Goal: Task Accomplishment & Management: Use online tool/utility

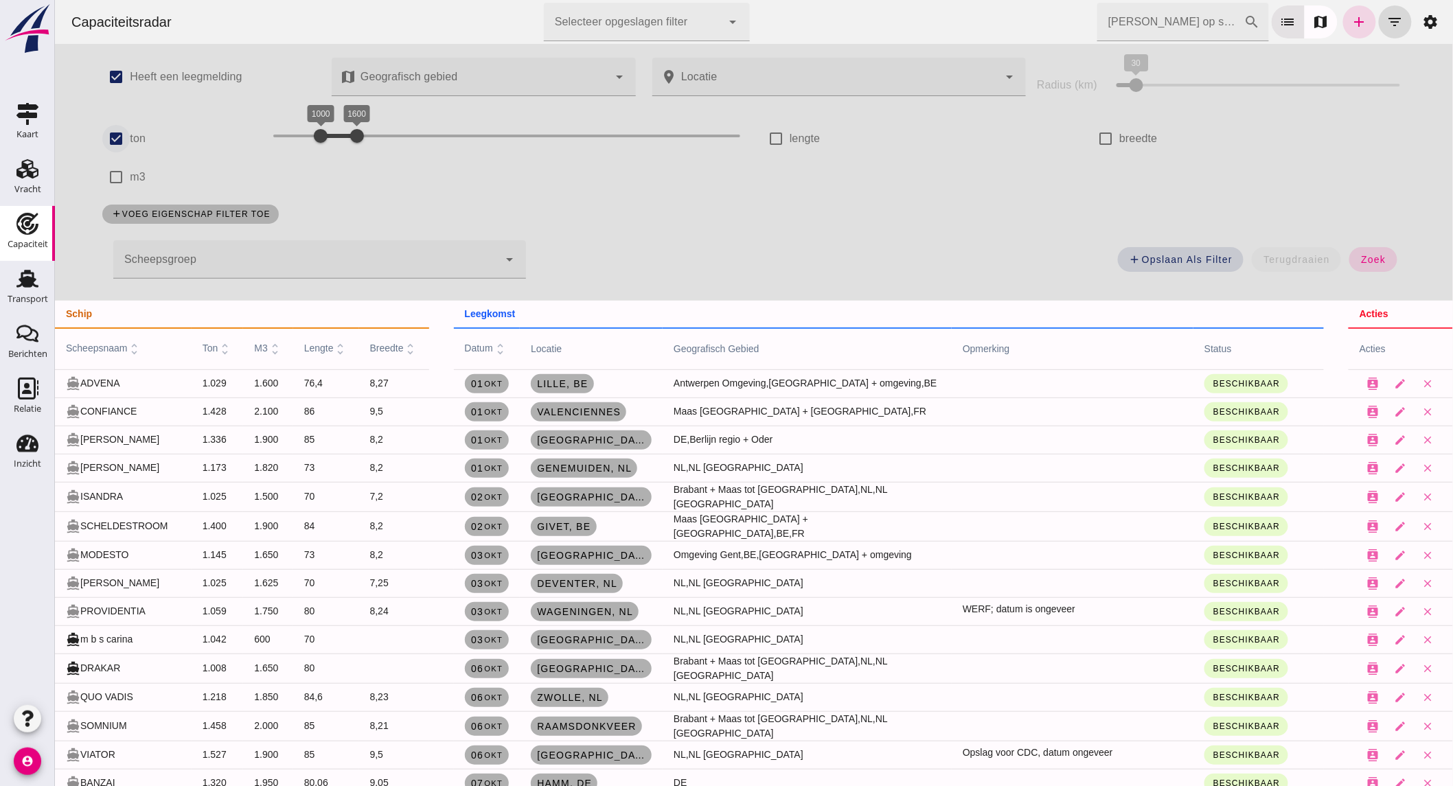
click at [111, 146] on input "ton" at bounding box center [115, 138] width 27 height 27
checkbox input "false"
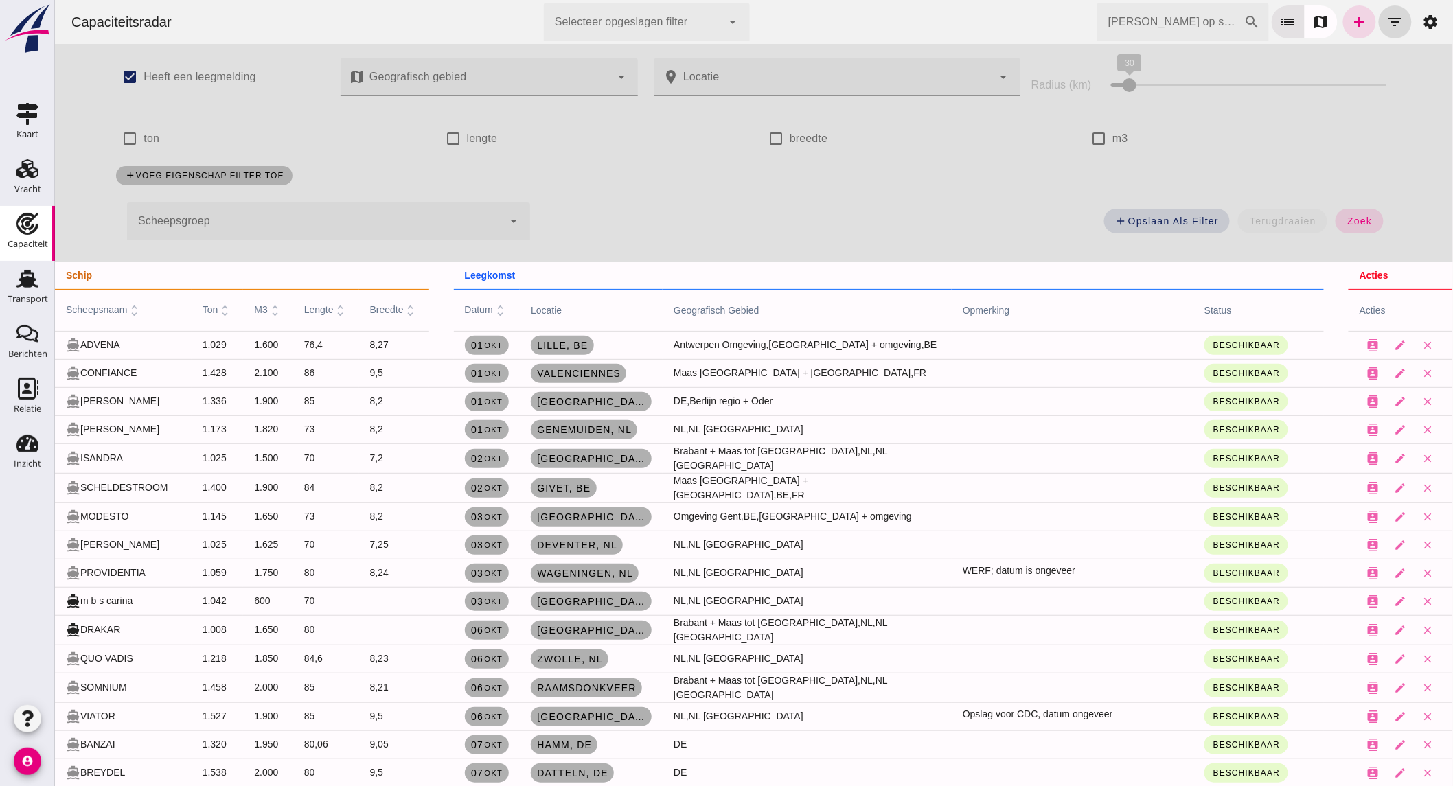
click at [229, 209] on div at bounding box center [314, 221] width 376 height 38
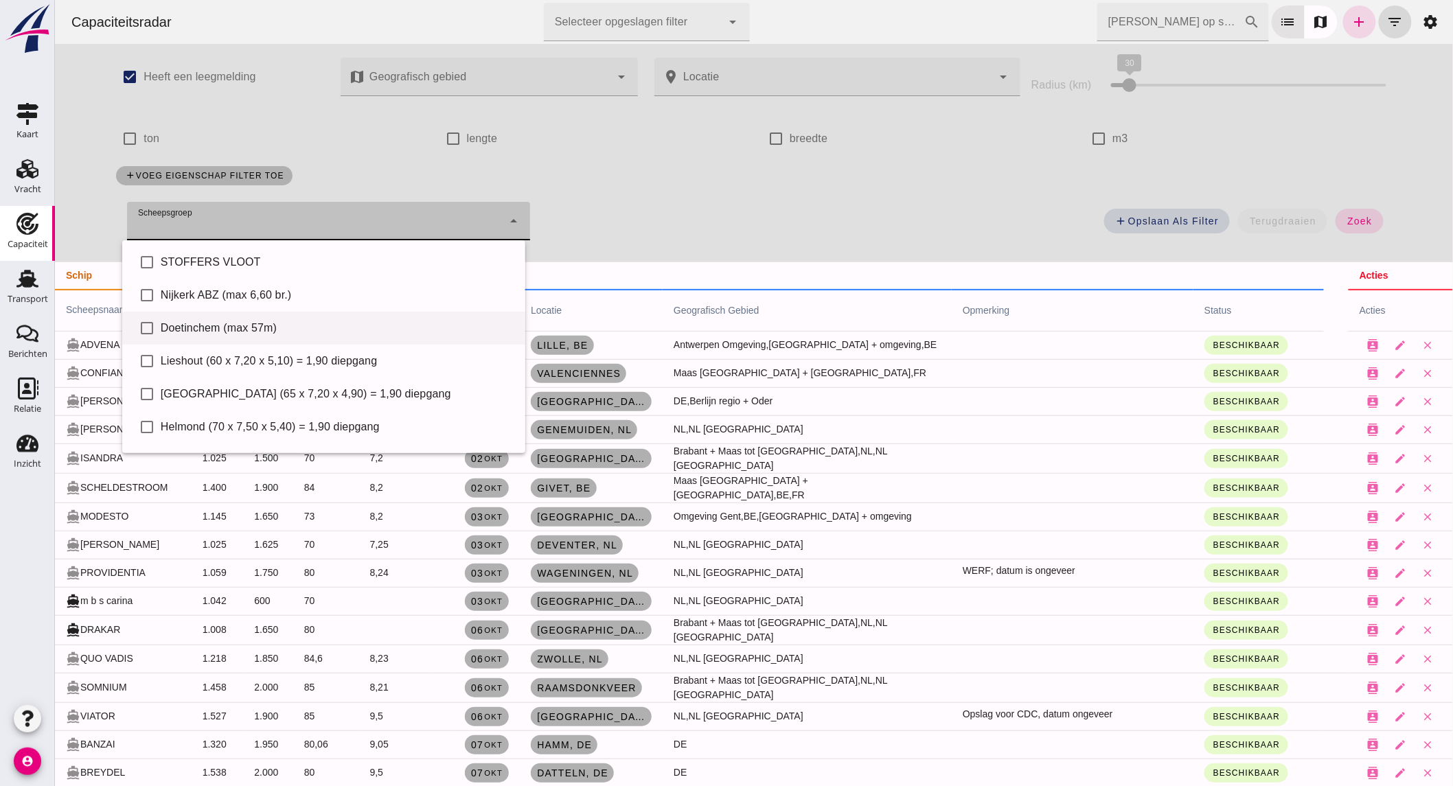
click at [216, 326] on div "Doetinchem (max 57m)" at bounding box center [337, 328] width 354 height 16
type input "Doetinchem (max 57m)"
checkbox input "true"
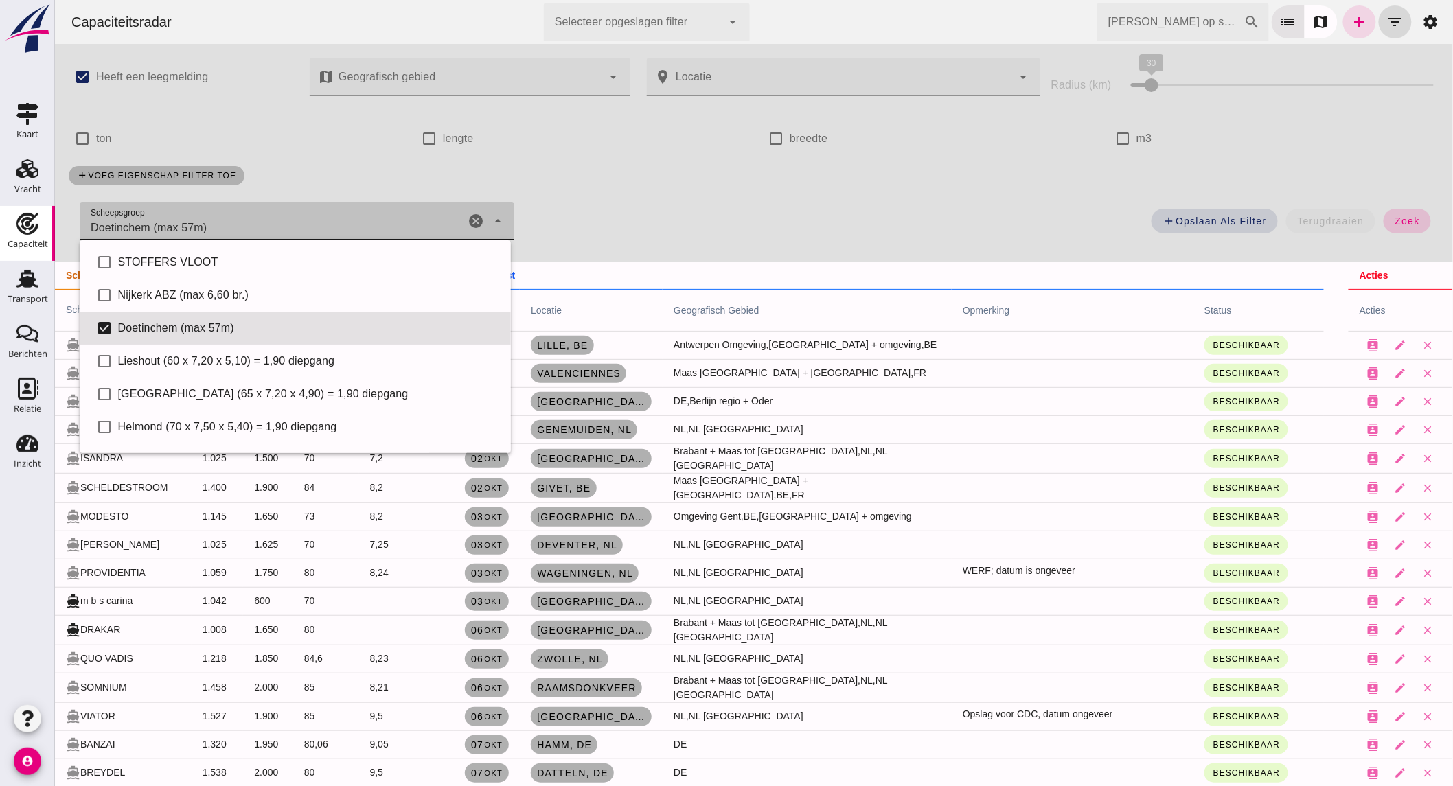
click at [1412, 216] on button "zoek" at bounding box center [1406, 221] width 47 height 25
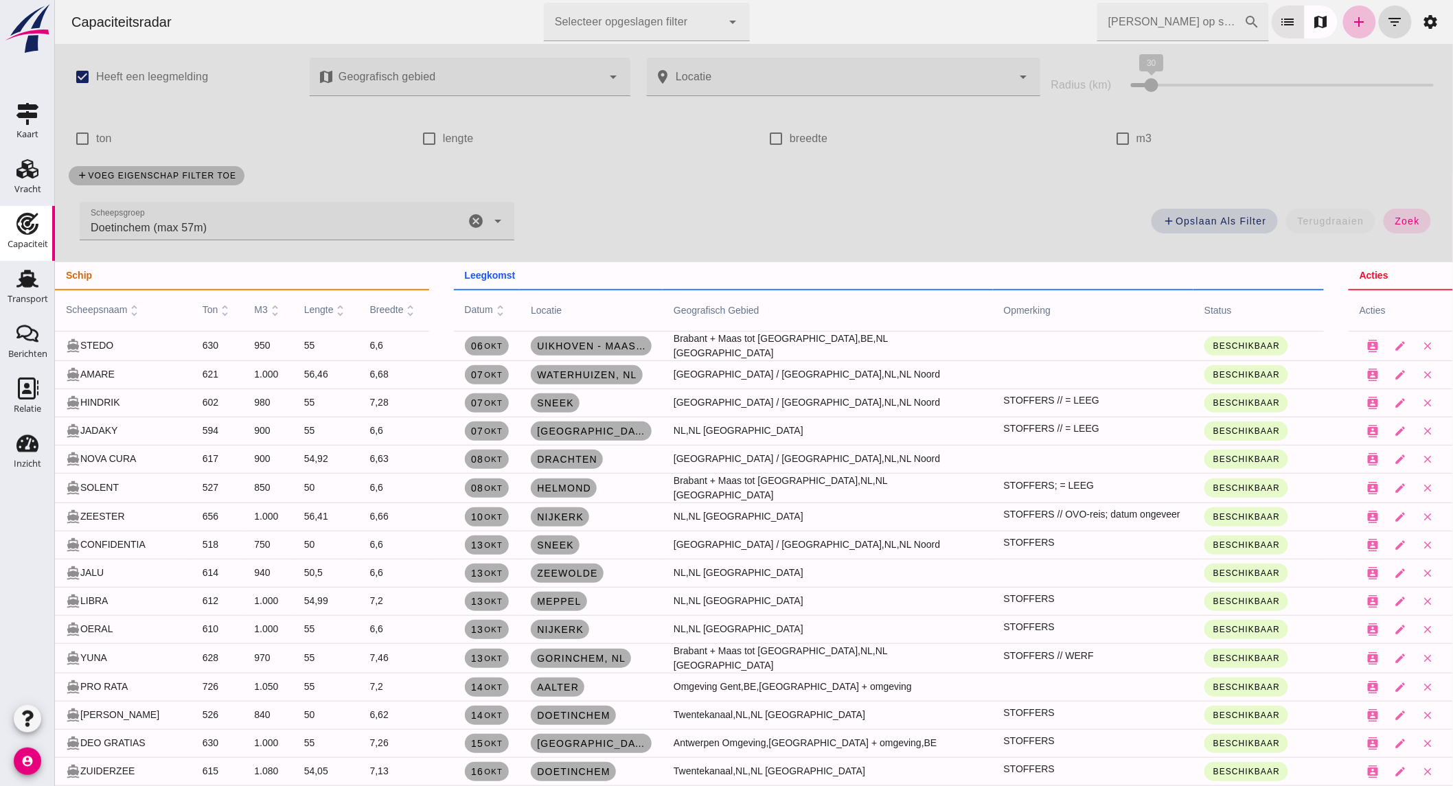
drag, startPoint x: 102, startPoint y: 141, endPoint x: 113, endPoint y: 141, distance: 11.0
click at [102, 141] on label "ton" at bounding box center [103, 138] width 16 height 38
click at [95, 141] on input "ton" at bounding box center [81, 138] width 27 height 27
checkbox input "true"
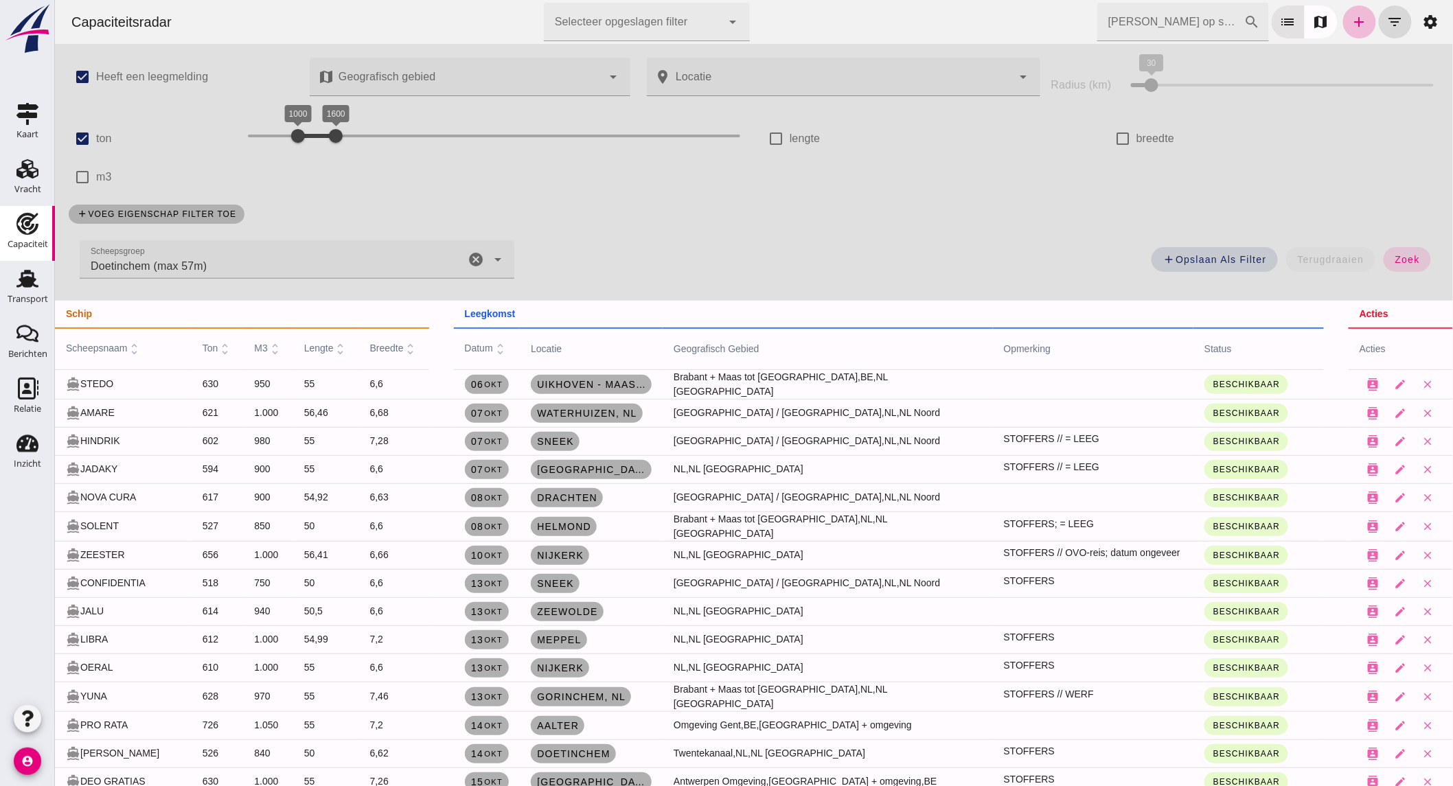
click at [473, 258] on icon "cancel" at bounding box center [475, 259] width 16 height 16
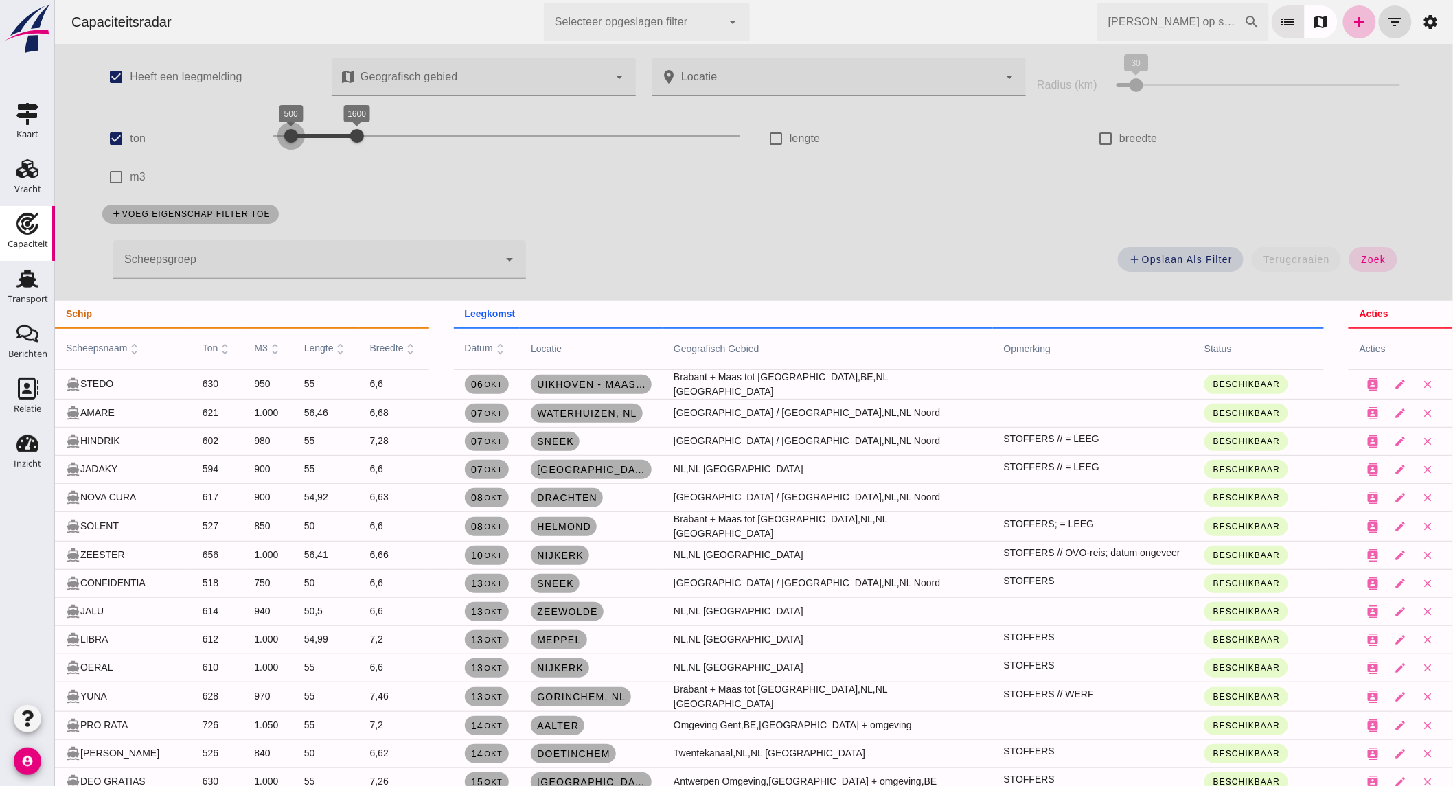
drag, startPoint x: 314, startPoint y: 137, endPoint x: 285, endPoint y: 137, distance: 28.8
click at [285, 137] on div at bounding box center [290, 135] width 27 height 27
drag, startPoint x: 345, startPoint y: 131, endPoint x: 310, endPoint y: 133, distance: 35.8
click at [310, 133] on div at bounding box center [319, 135] width 27 height 27
click at [1349, 257] on button "zoek" at bounding box center [1372, 259] width 47 height 25
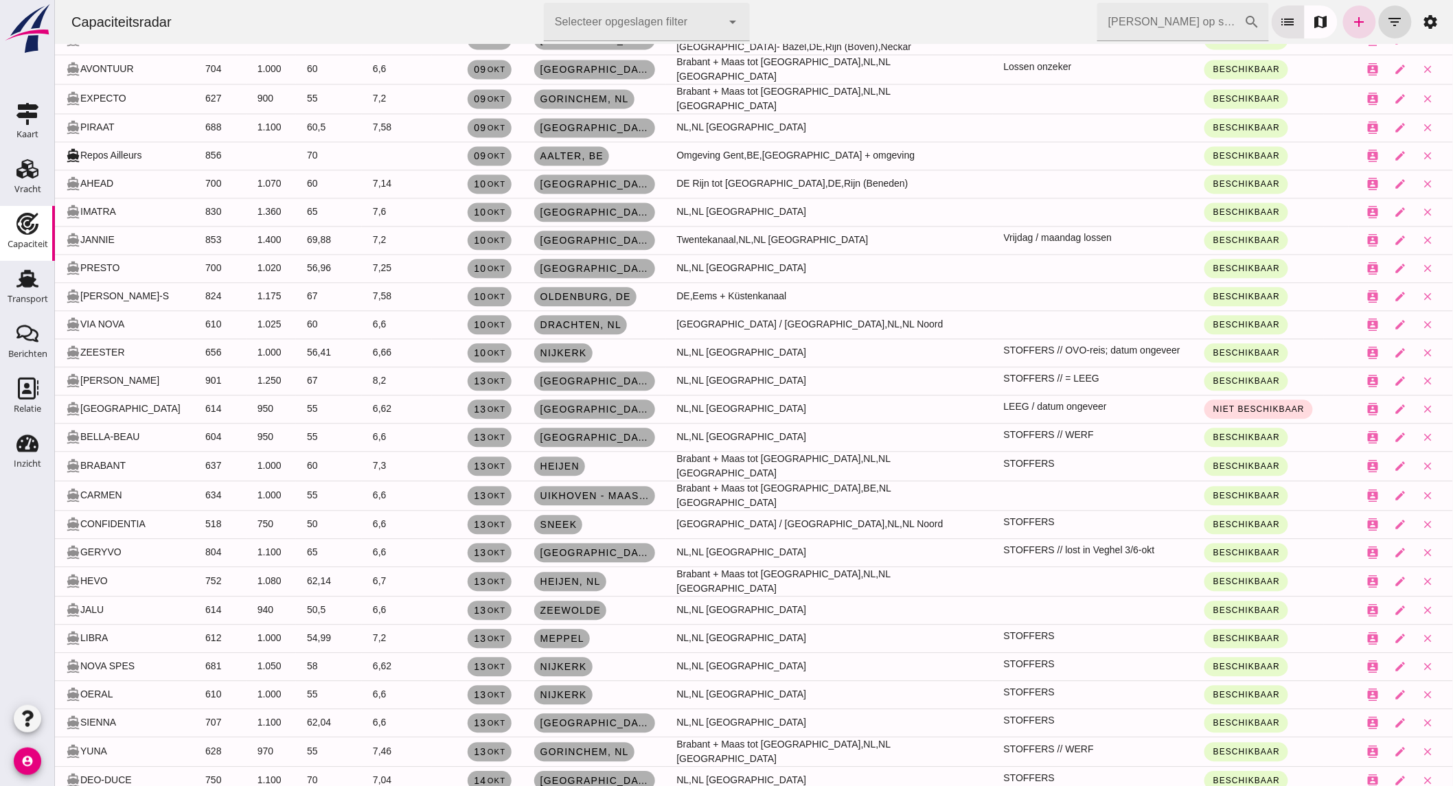
scroll to position [1220, 0]
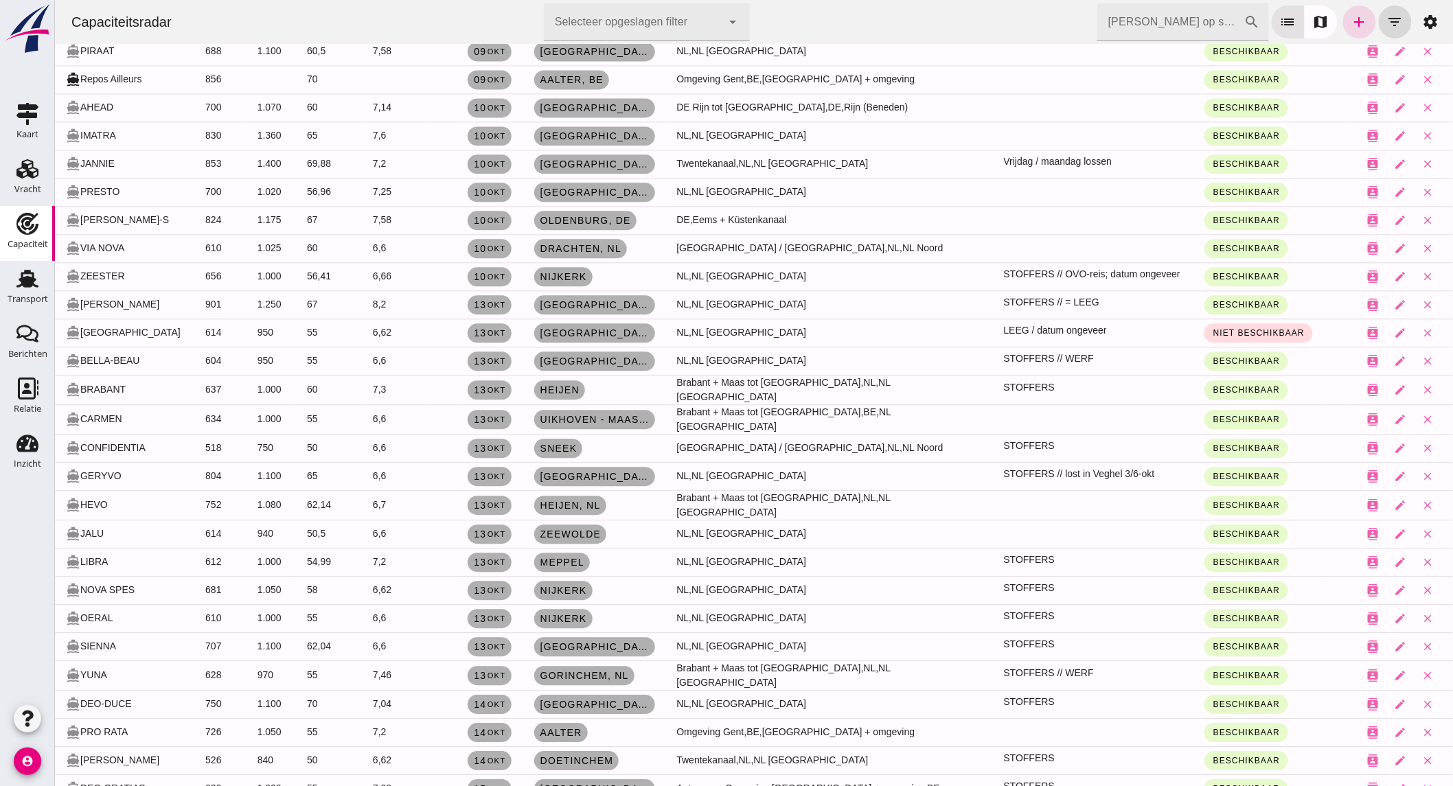
click at [1430, 404] on td "contacts edit close" at bounding box center [1400, 419] width 104 height 30
click at [1421, 413] on icon "close" at bounding box center [1427, 419] width 12 height 12
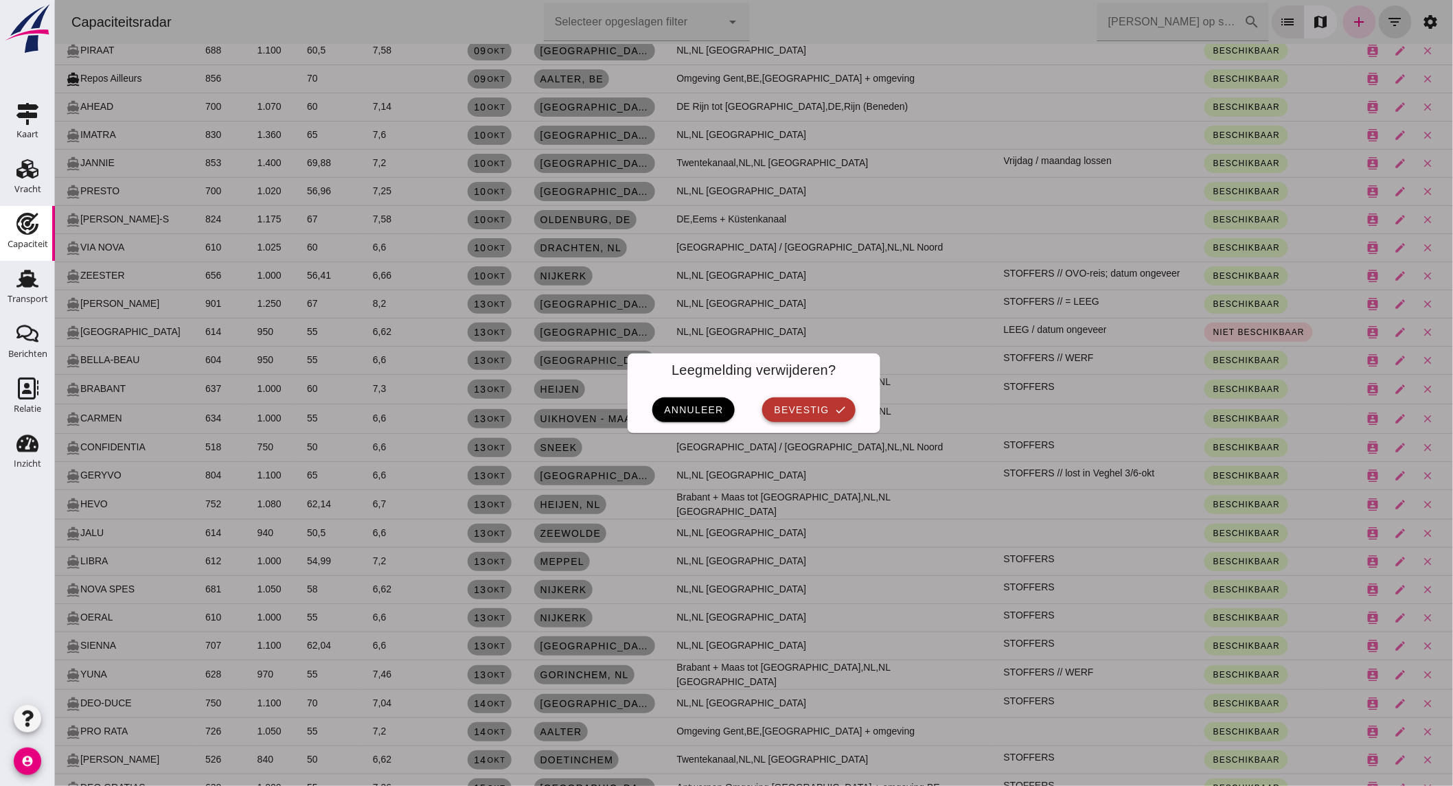
click at [805, 406] on span "bevestig" at bounding box center [800, 409] width 56 height 11
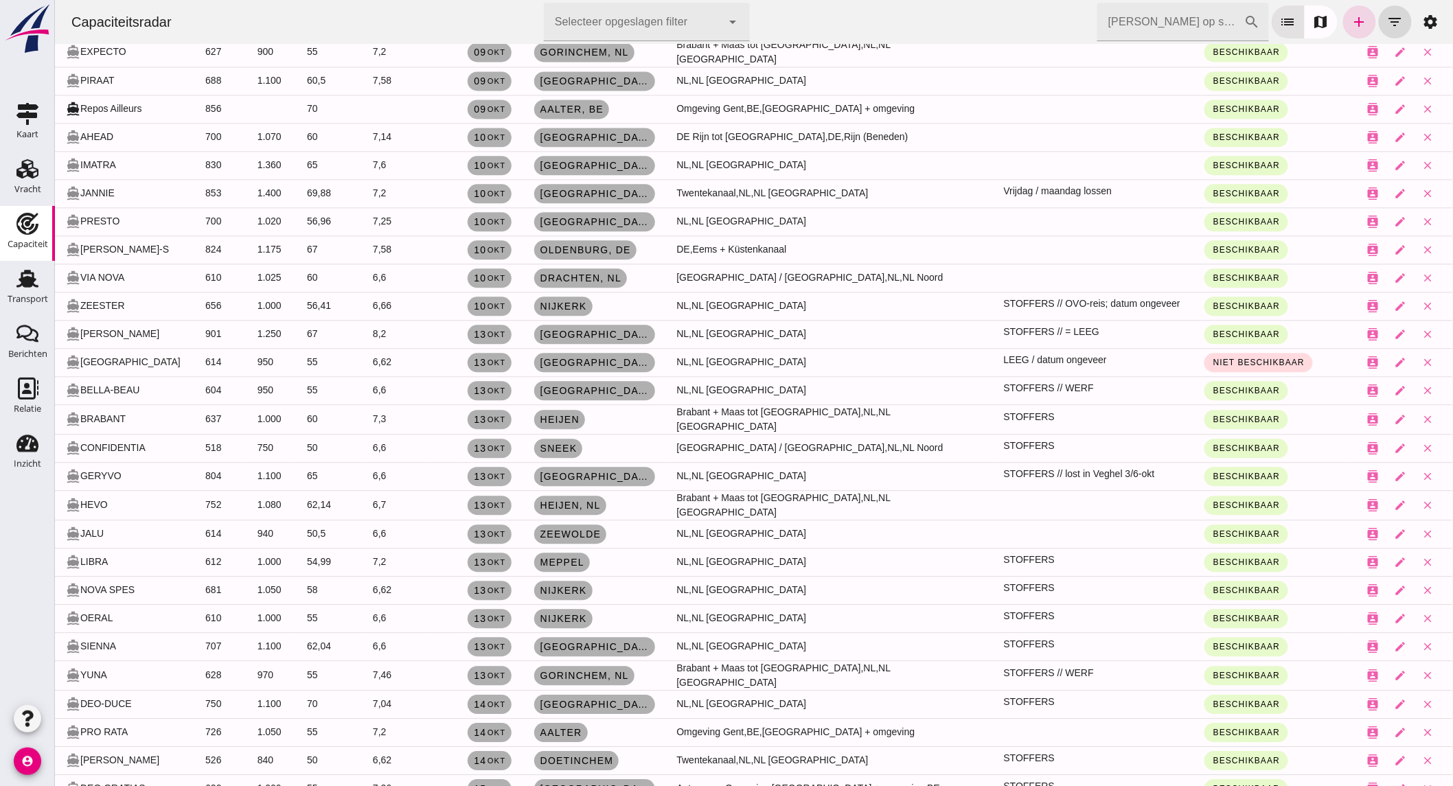
scroll to position [1248, 0]
